Goal: Transaction & Acquisition: Purchase product/service

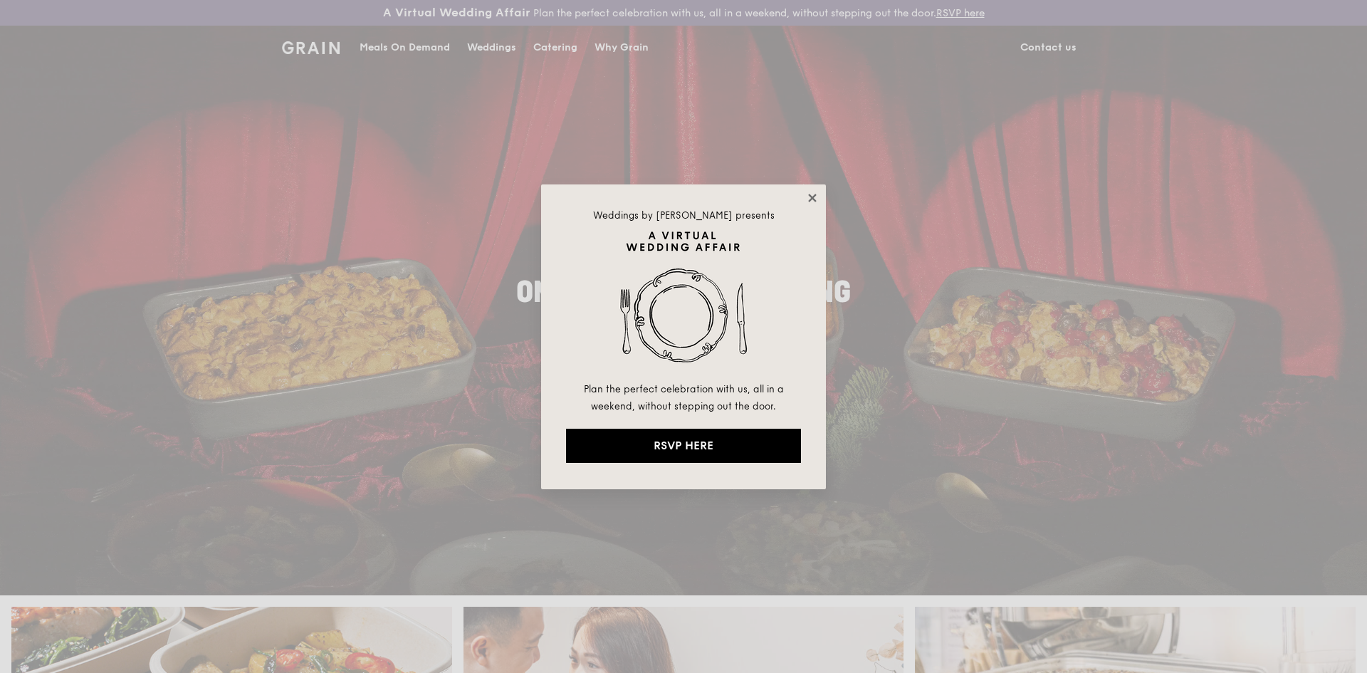
click at [812, 201] on icon at bounding box center [812, 198] width 13 height 13
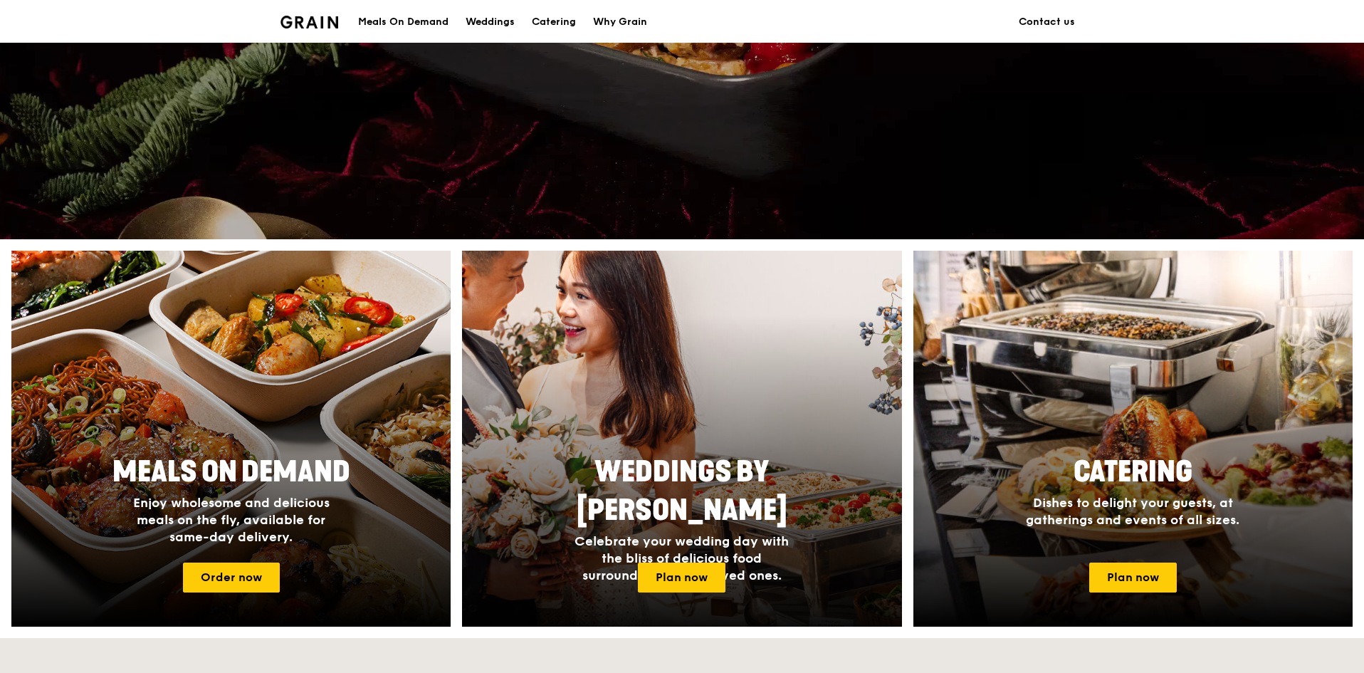
scroll to position [498, 0]
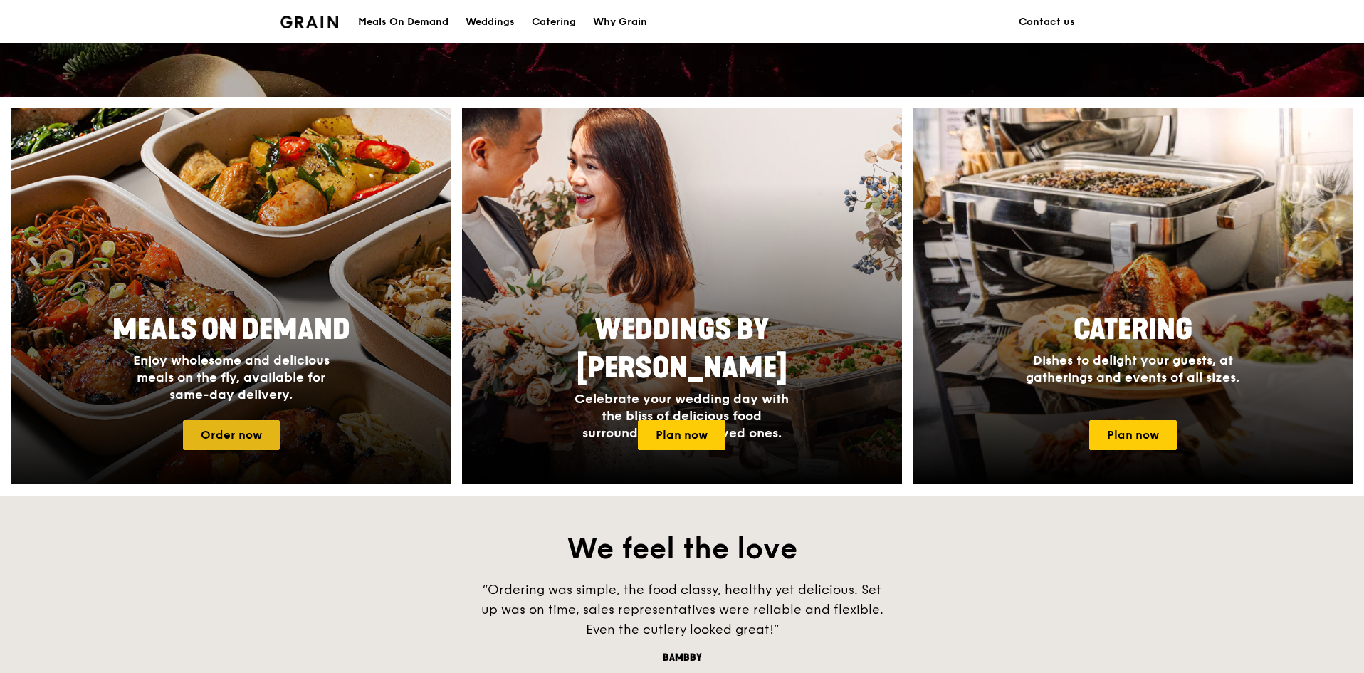
click at [198, 440] on link "Order now" at bounding box center [231, 435] width 97 height 30
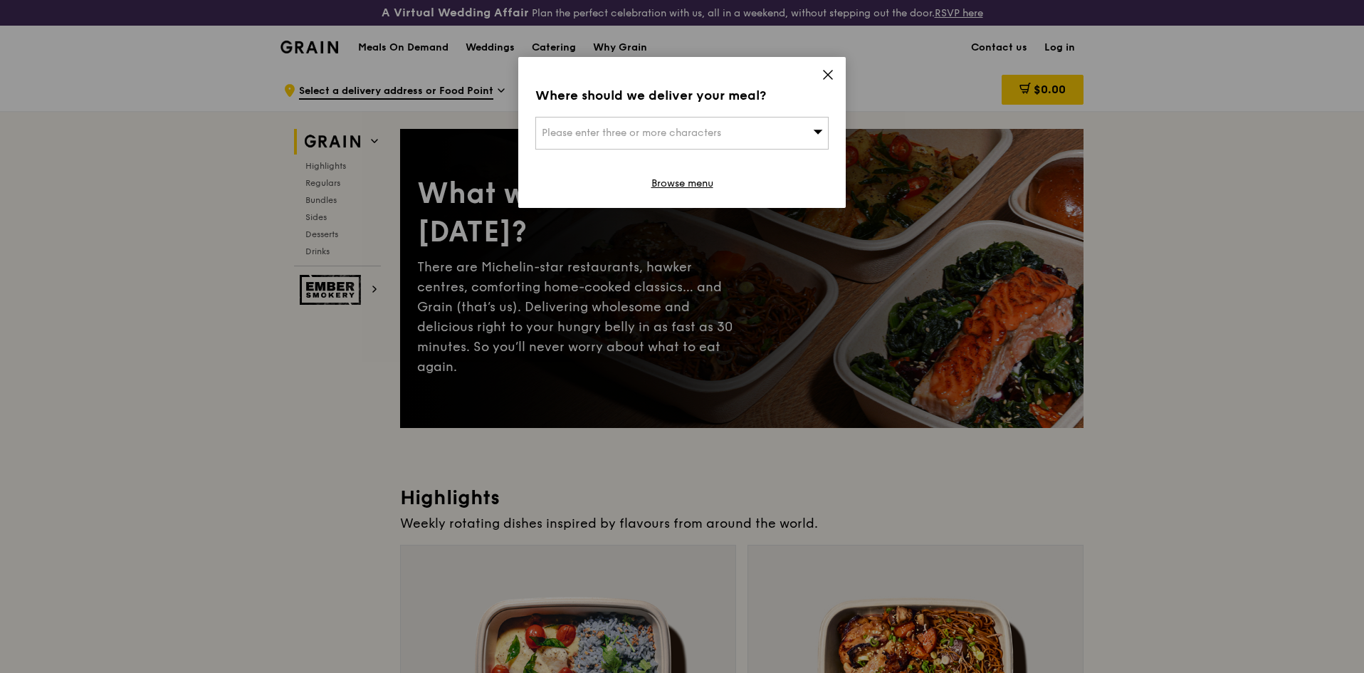
click at [815, 131] on icon at bounding box center [818, 132] width 9 height 4
click at [826, 78] on icon at bounding box center [828, 74] width 9 height 9
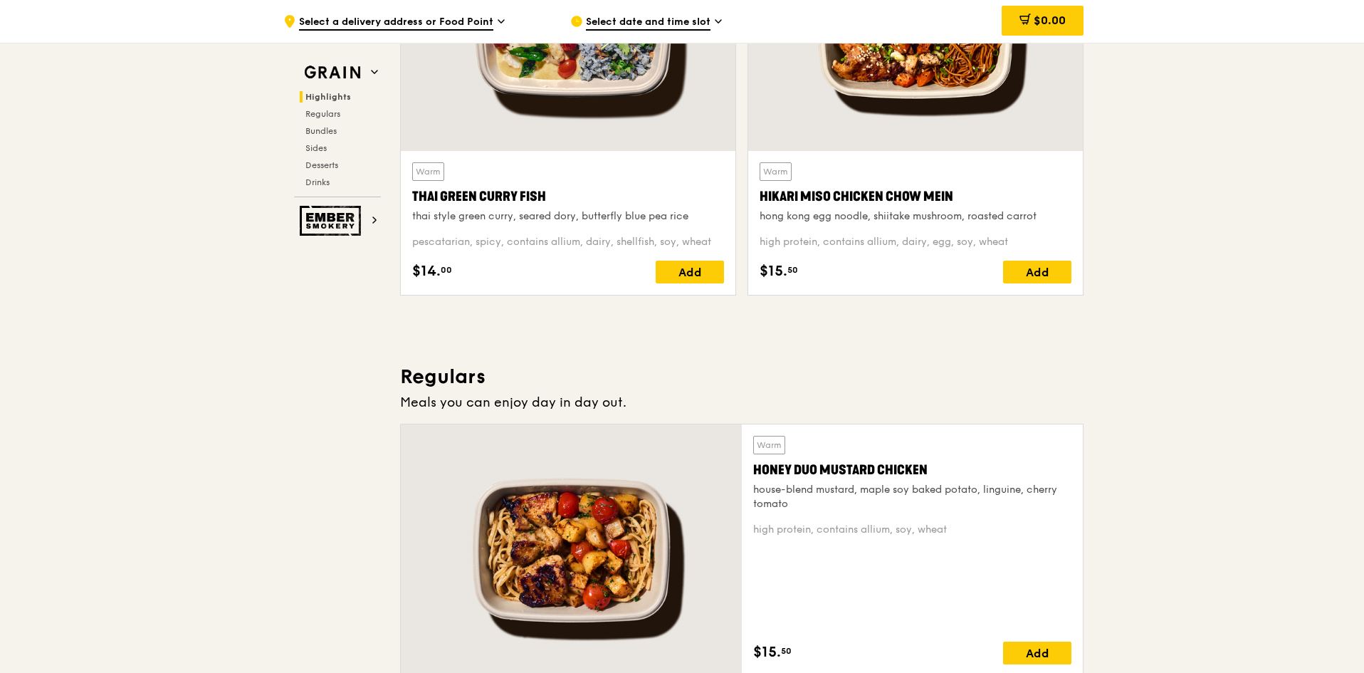
scroll to position [712, 0]
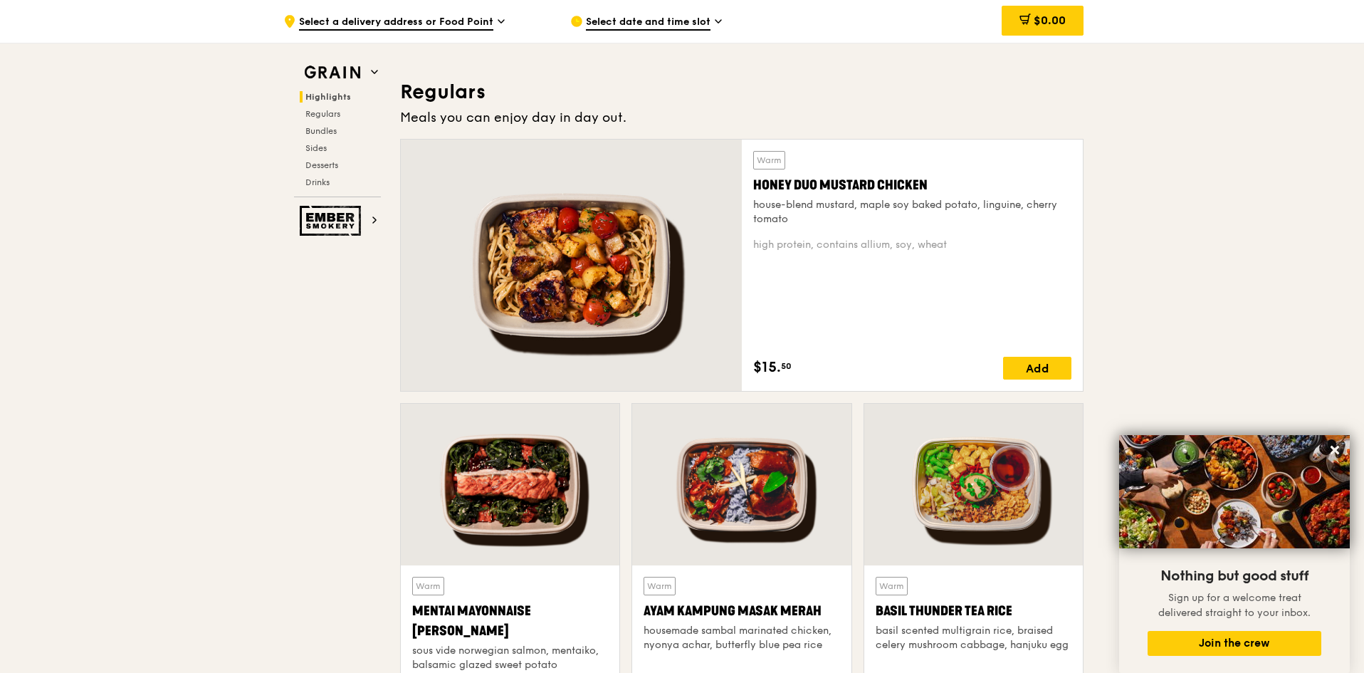
scroll to position [1139, 0]
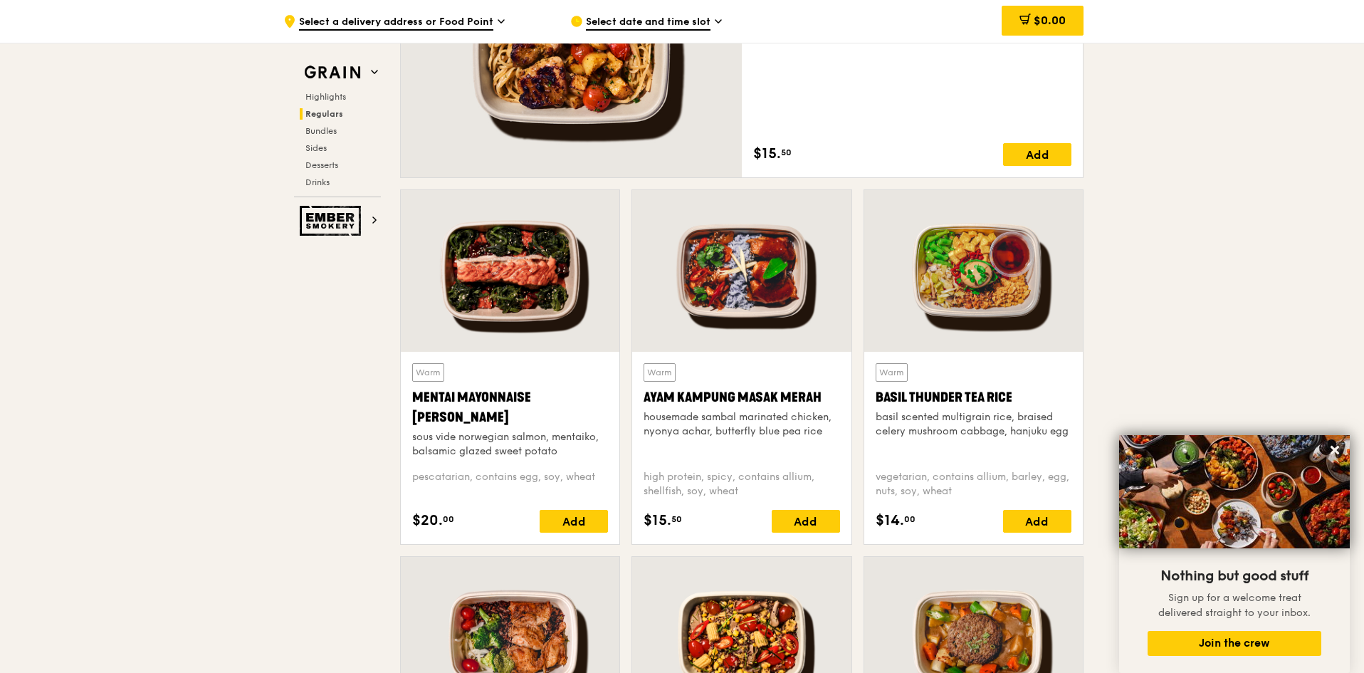
click at [502, 303] on div at bounding box center [510, 271] width 219 height 162
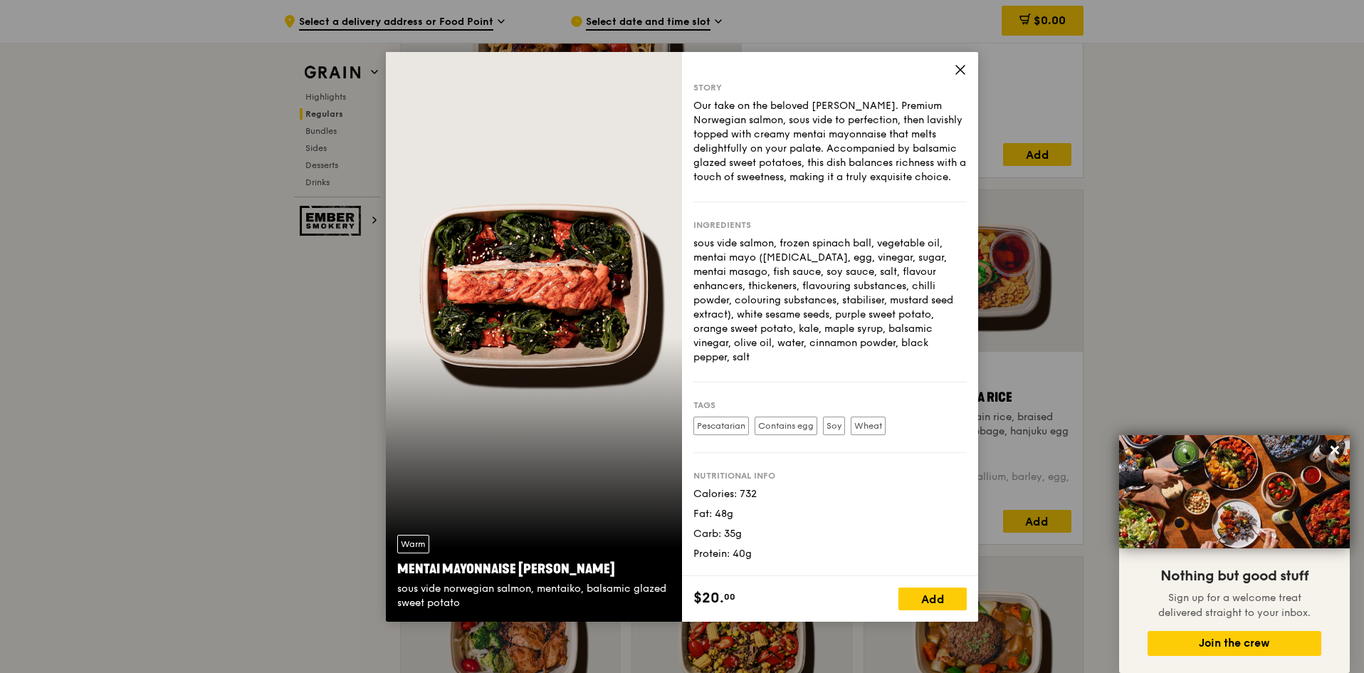
scroll to position [1210, 0]
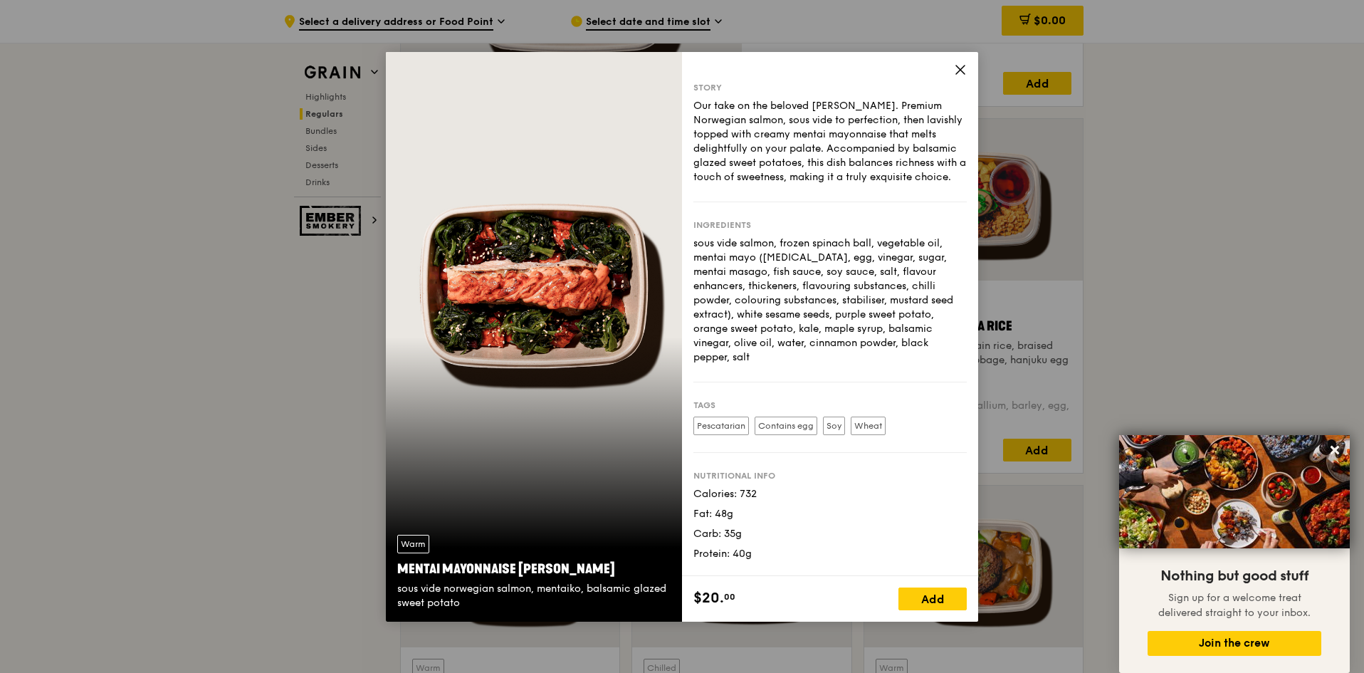
click at [958, 79] on span at bounding box center [960, 72] width 13 height 16
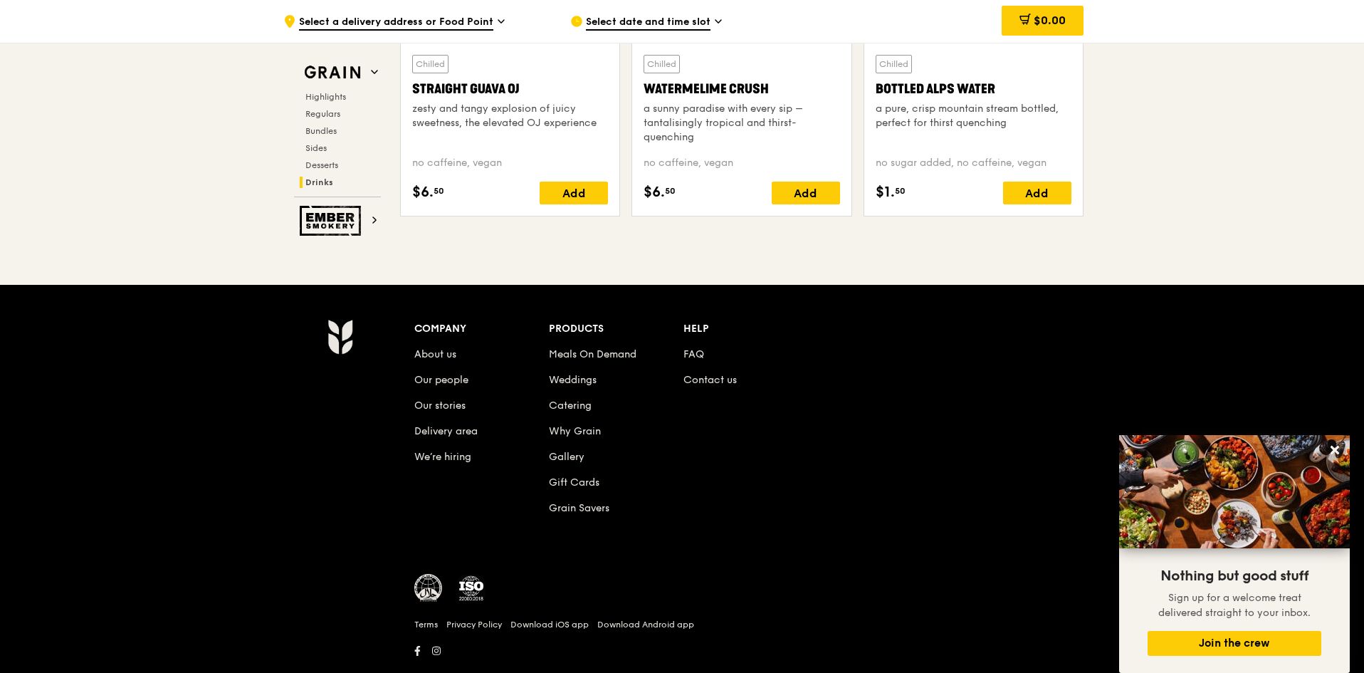
scroll to position [5872, 0]
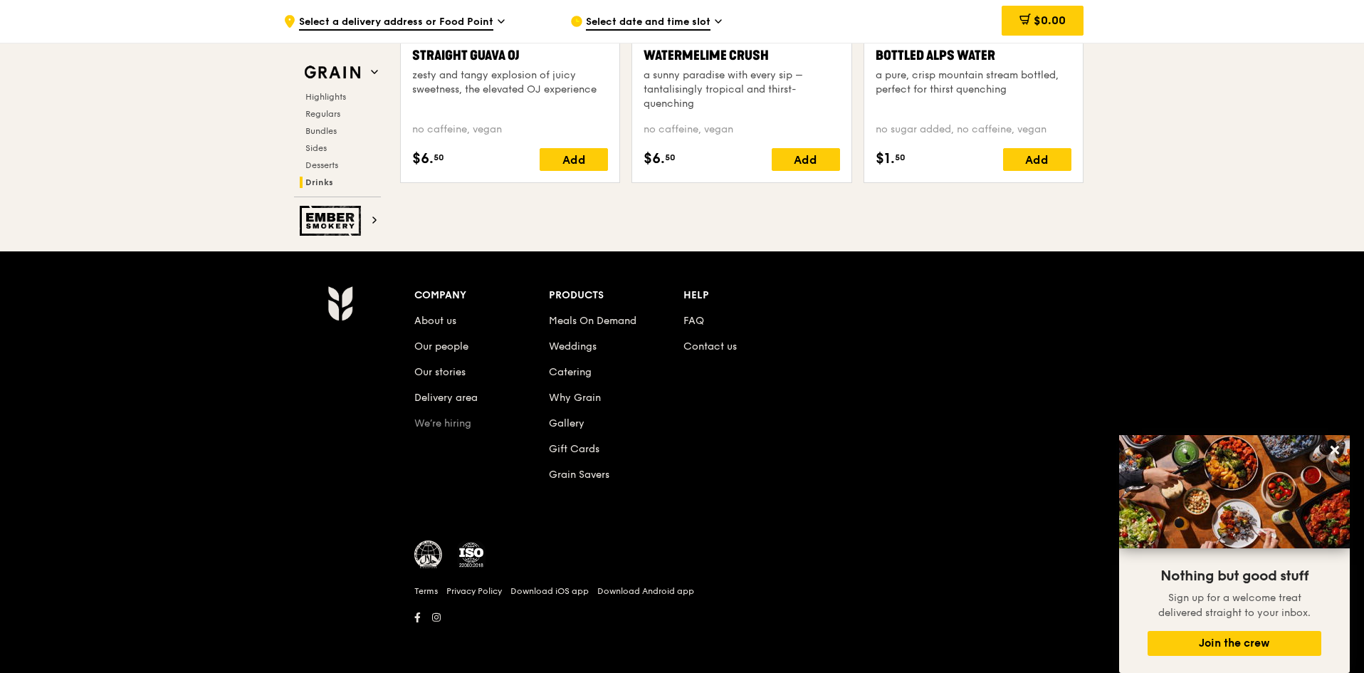
click at [441, 425] on link "We’re hiring" at bounding box center [442, 423] width 57 height 12
